Goal: Task Accomplishment & Management: Manage account settings

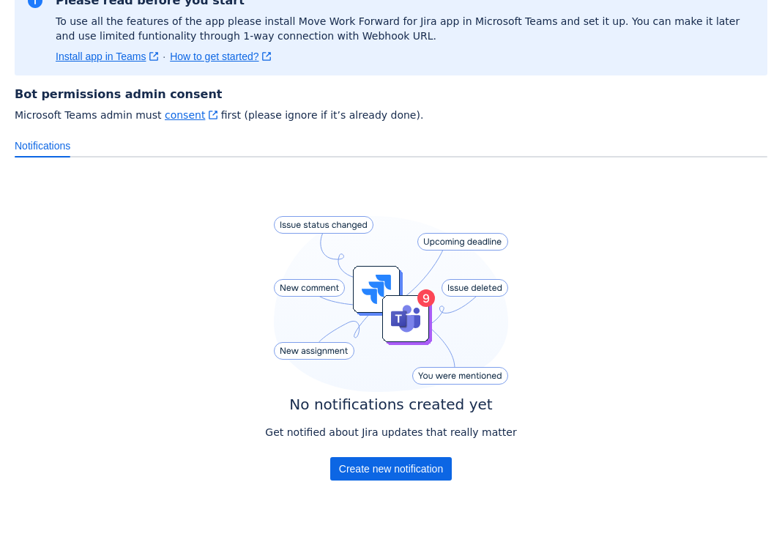
scroll to position [158, 0]
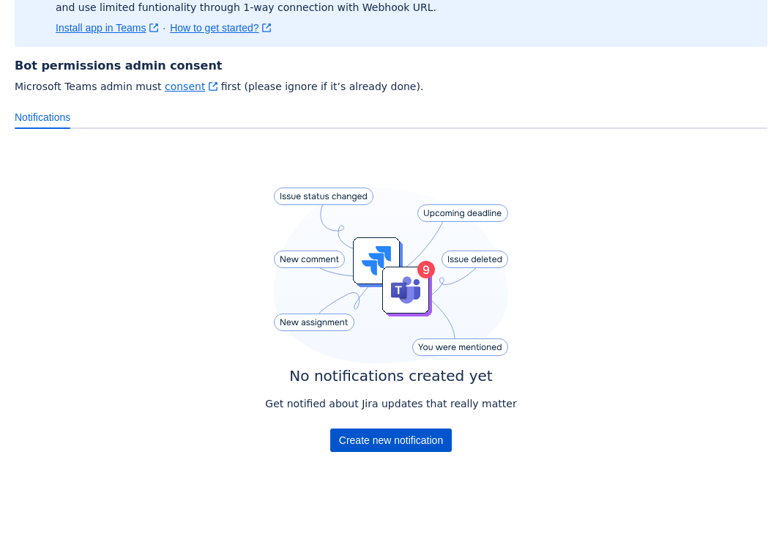
click at [416, 440] on span "Create new notification" at bounding box center [391, 439] width 104 height 23
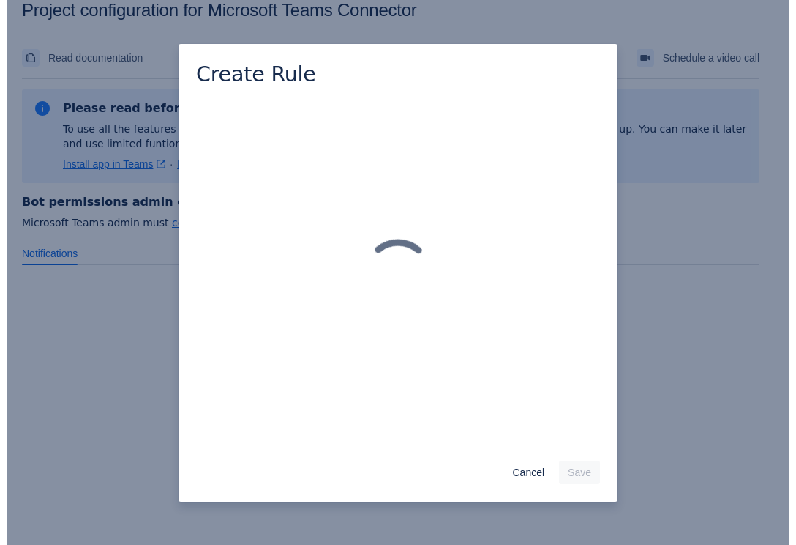
scroll to position [22, 0]
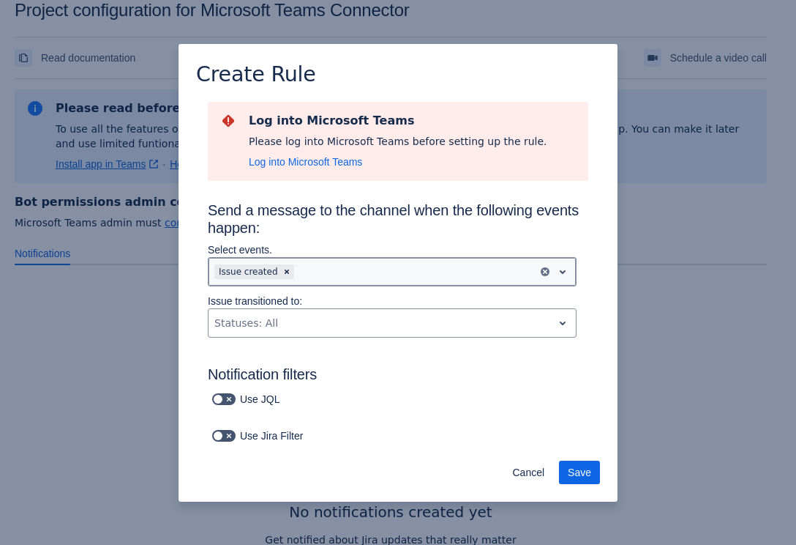
click at [554, 269] on span "open" at bounding box center [563, 272] width 18 height 18
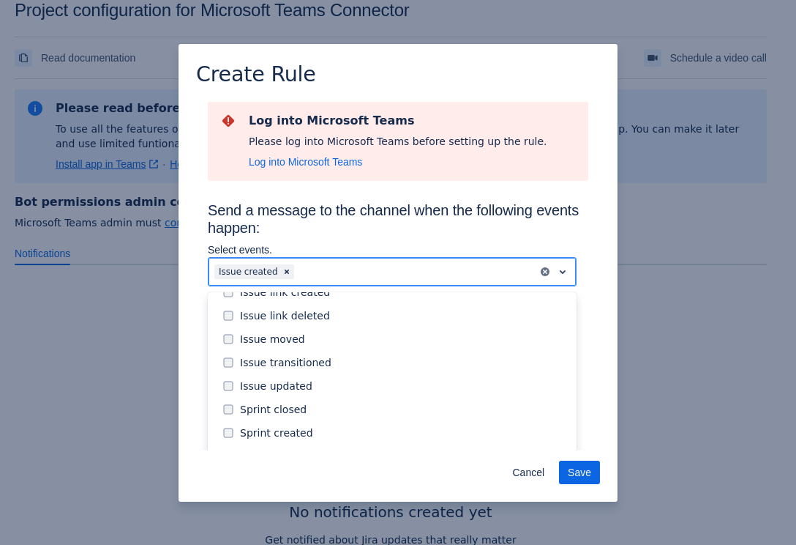
scroll to position [166, 0]
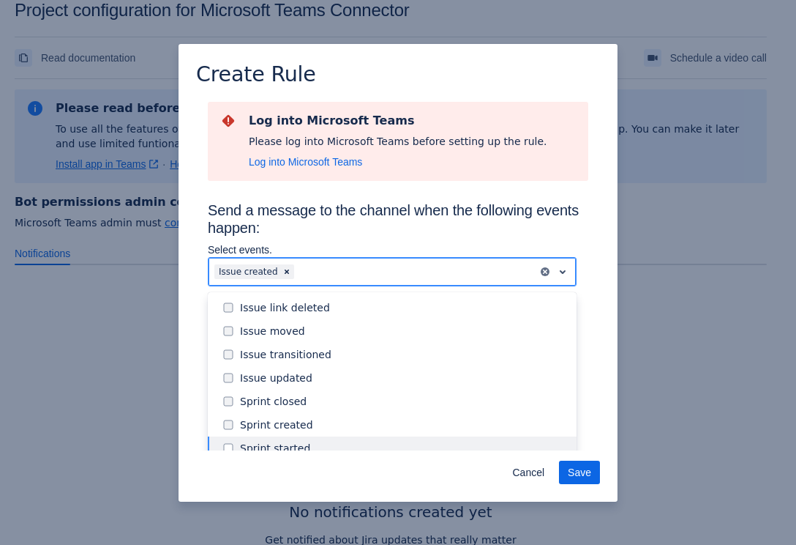
click at [301, 446] on div "Sprint started" at bounding box center [404, 448] width 328 height 15
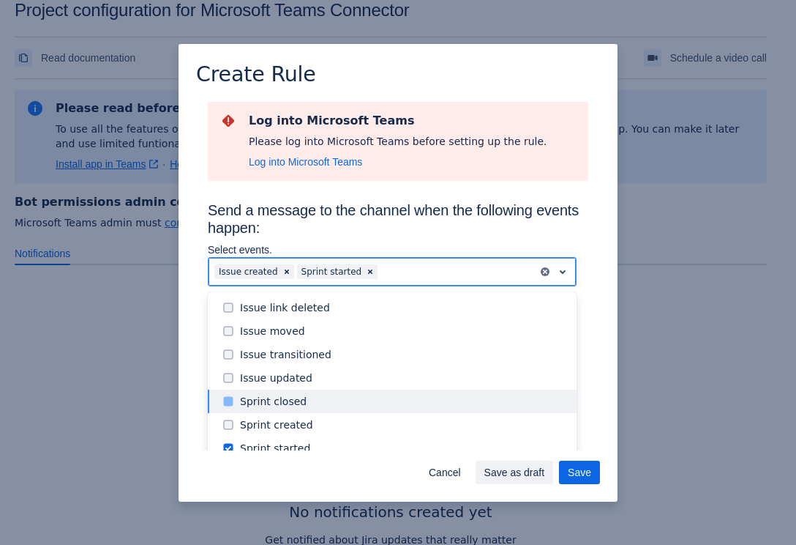
click at [320, 400] on div "Sprint closed" at bounding box center [404, 401] width 328 height 15
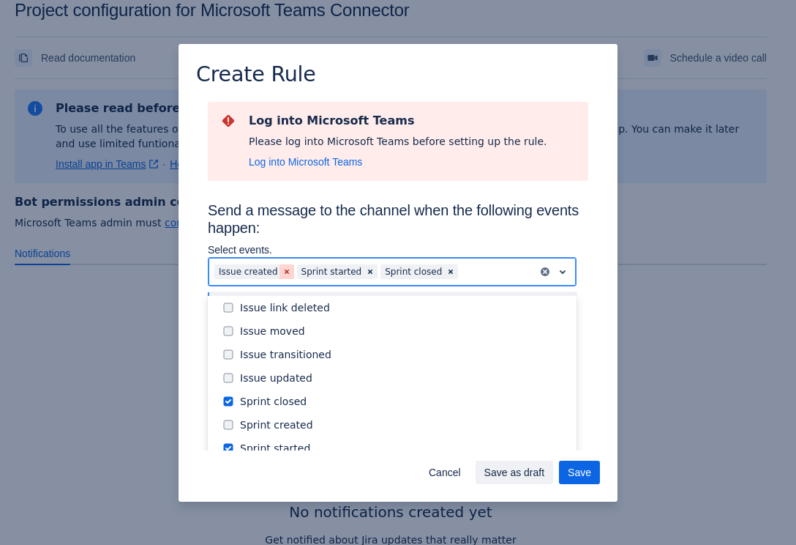
click at [281, 269] on span "Clear" at bounding box center [287, 272] width 12 height 12
click at [574, 475] on span "Save" at bounding box center [579, 471] width 23 height 23
click at [587, 468] on span "Save" at bounding box center [579, 471] width 23 height 23
click at [318, 166] on span "Log into Microsoft Teams" at bounding box center [305, 161] width 113 height 15
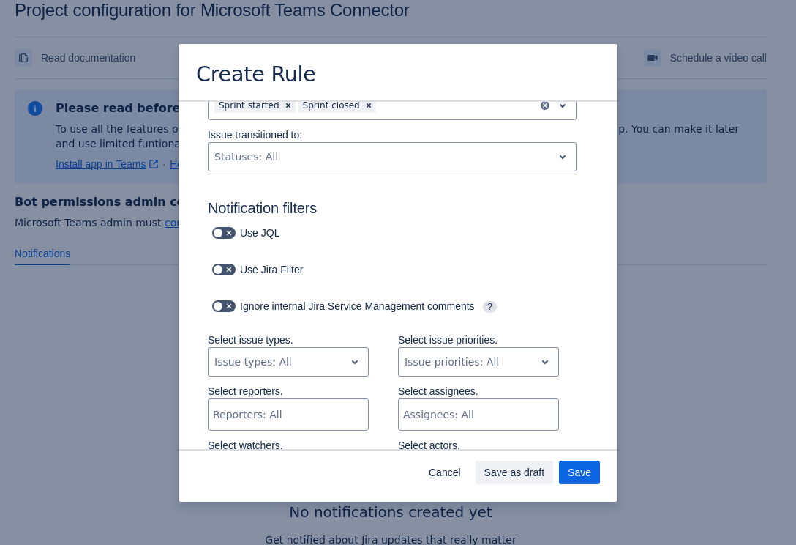
scroll to position [196, 0]
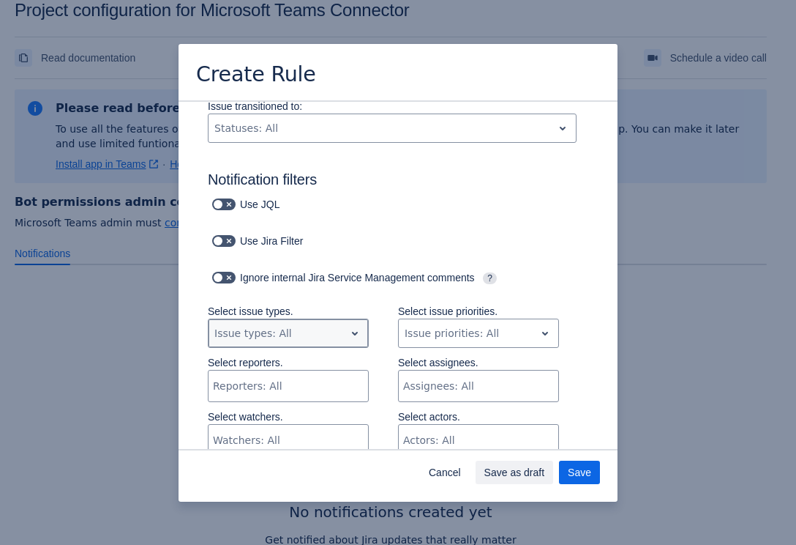
click at [346, 331] on span "open" at bounding box center [355, 333] width 18 height 18
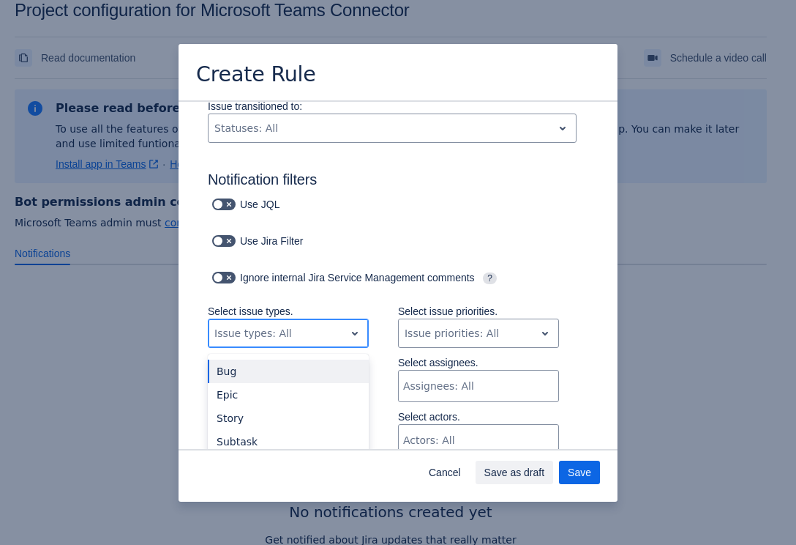
click at [346, 331] on span "open" at bounding box center [355, 333] width 18 height 18
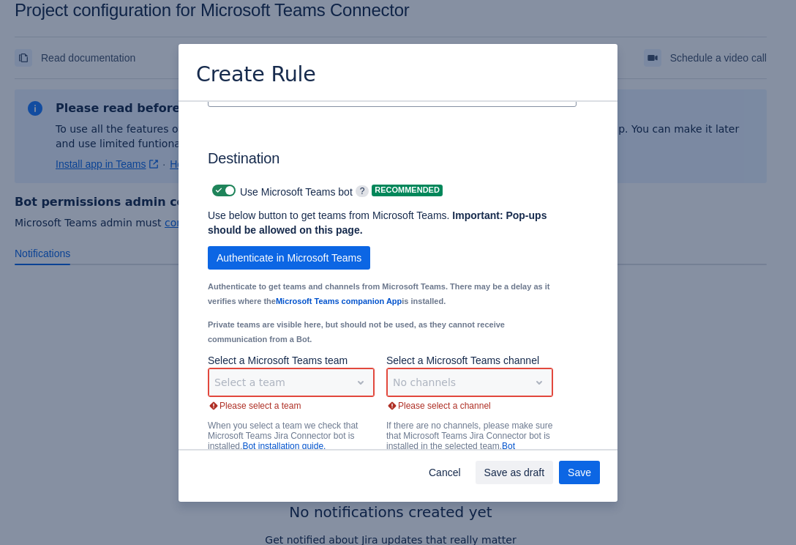
scroll to position [1074, 0]
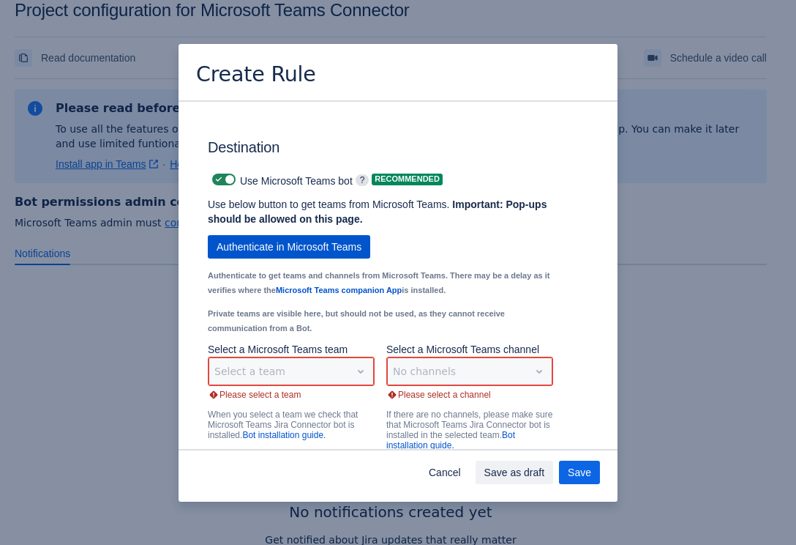
click at [304, 258] on span "Authenticate in Microsoft Teams" at bounding box center [289, 246] width 145 height 23
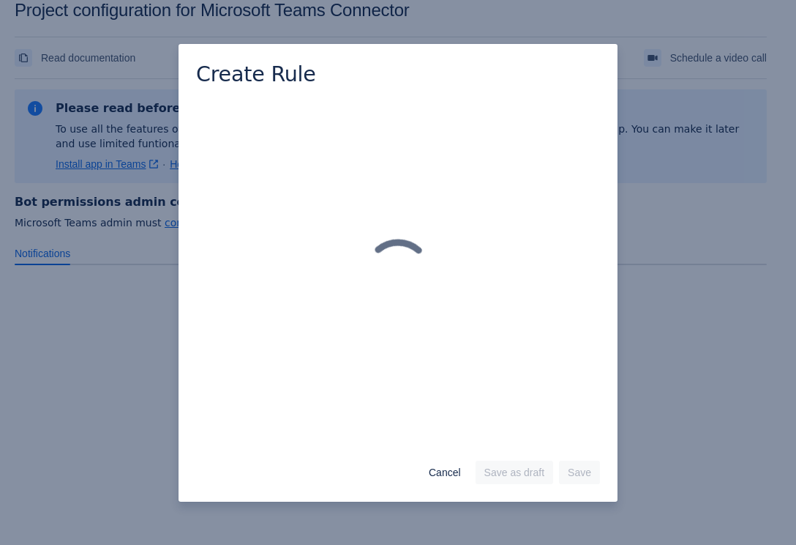
scroll to position [0, 0]
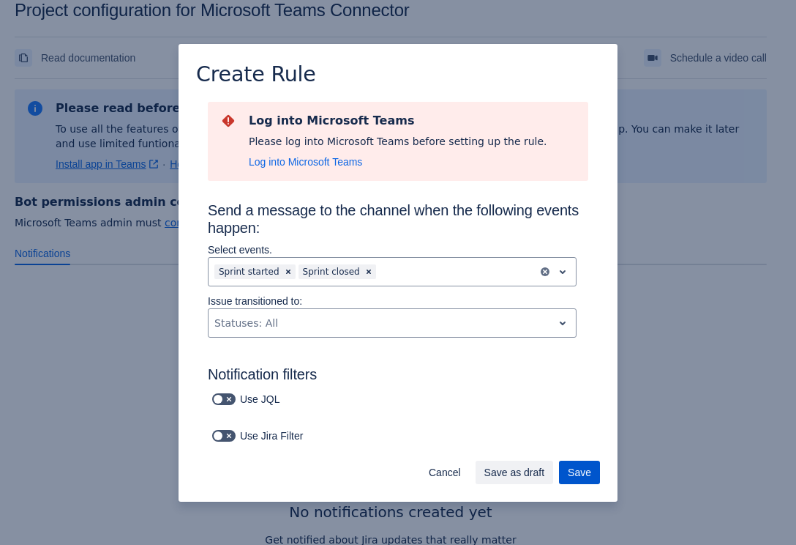
click at [580, 467] on span "Save" at bounding box center [579, 471] width 23 height 23
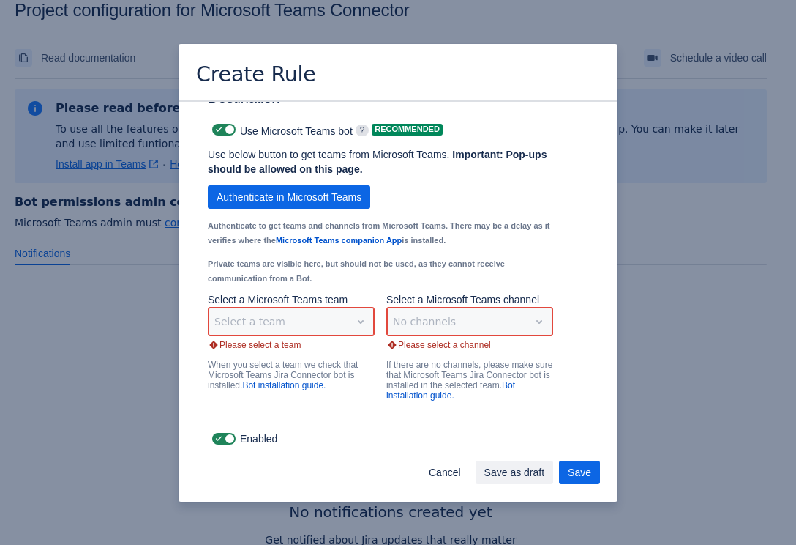
scroll to position [1136, 0]
click at [356, 322] on div "Select a team" at bounding box center [291, 321] width 167 height 29
click at [295, 332] on div "Select a team" at bounding box center [291, 321] width 167 height 29
click at [447, 323] on div "No channels" at bounding box center [469, 321] width 167 height 29
click at [285, 315] on div "Select a team" at bounding box center [291, 321] width 167 height 29
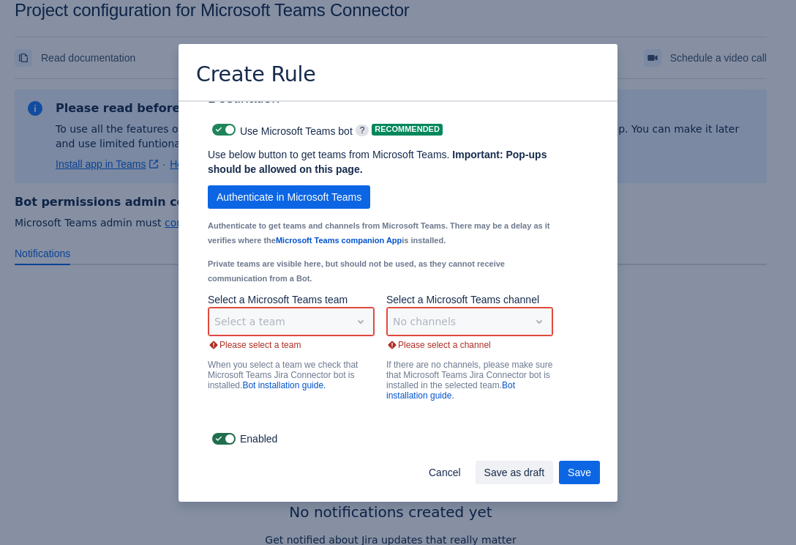
click at [223, 438] on span at bounding box center [229, 439] width 12 height 12
click at [222, 438] on input "checkbox" at bounding box center [217, 439] width 10 height 10
click at [223, 435] on span at bounding box center [229, 439] width 12 height 12
click at [222, 435] on input "checkbox" at bounding box center [217, 439] width 10 height 10
checkbox input "true"
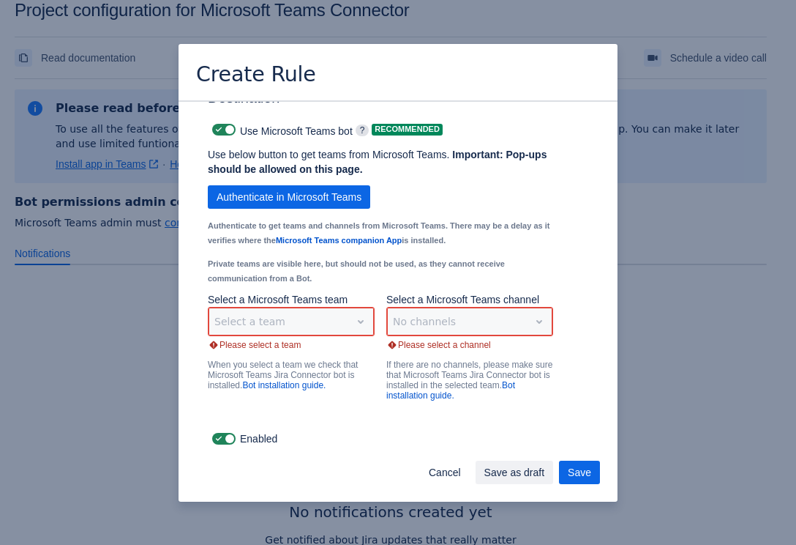
click at [256, 315] on div "Select a team" at bounding box center [291, 321] width 167 height 29
click at [449, 471] on span "Cancel" at bounding box center [445, 471] width 32 height 23
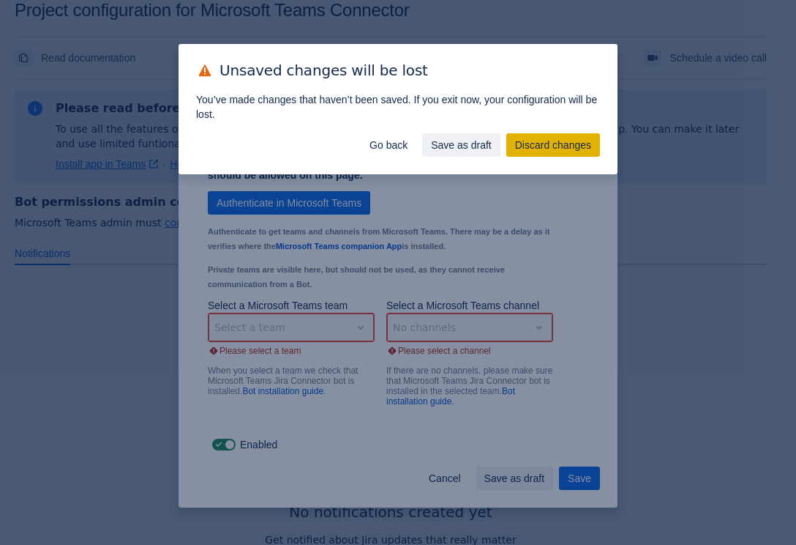
click at [558, 145] on span "Discard changes" at bounding box center [553, 144] width 76 height 23
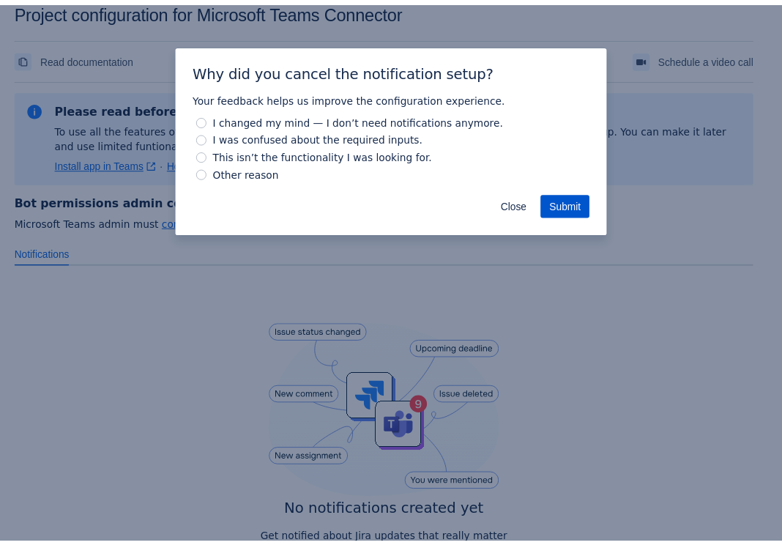
scroll to position [1123, 0]
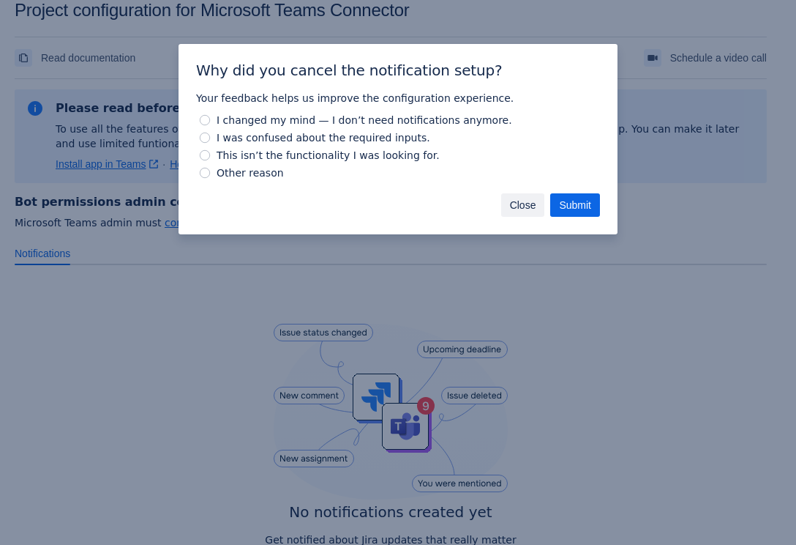
click at [527, 201] on span "Close" at bounding box center [523, 204] width 26 height 23
